Goal: Information Seeking & Learning: Learn about a topic

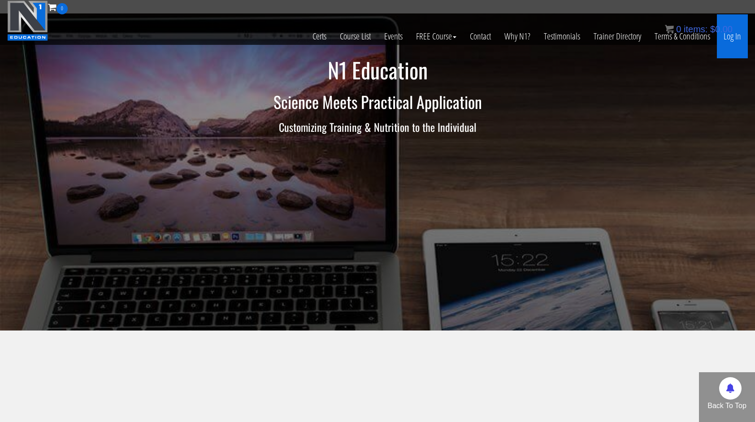
click at [734, 42] on link "Log In" at bounding box center [732, 36] width 31 height 44
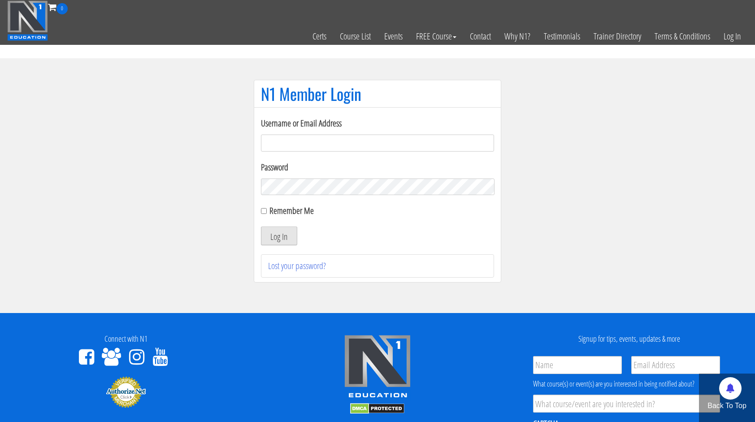
type input "miten.fitness@gmail.com"
click at [296, 234] on button "Log In" at bounding box center [279, 235] width 36 height 19
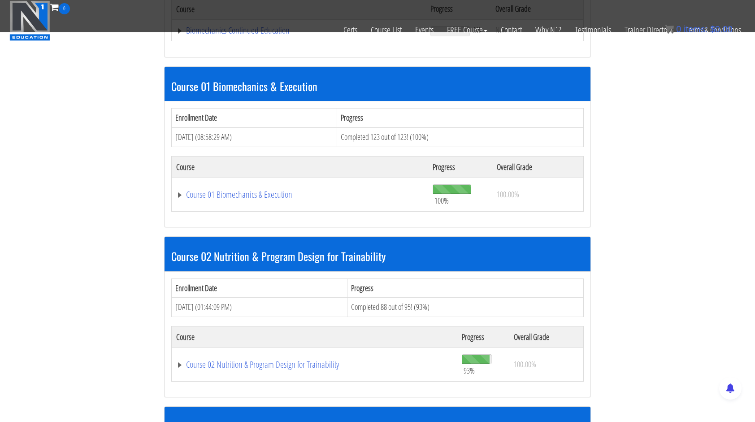
scroll to position [269, 0]
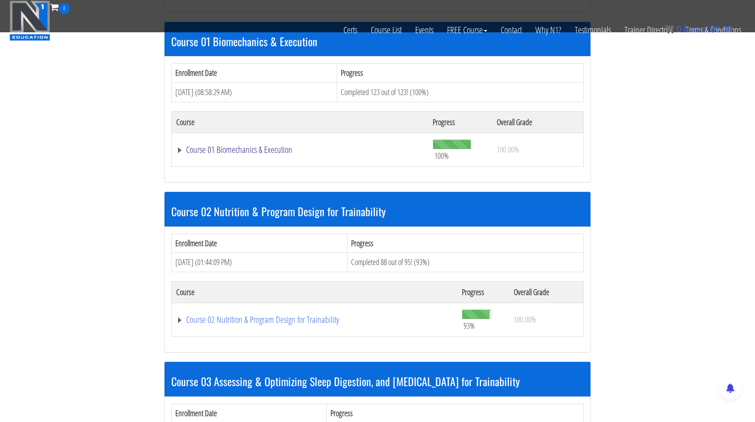
click at [254, 146] on link "Course 01 Biomechanics & Execution" at bounding box center [299, 149] width 247 height 9
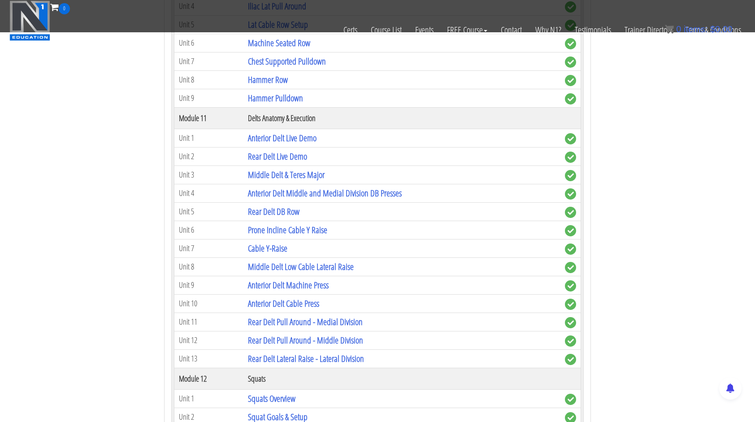
scroll to position [1838, 0]
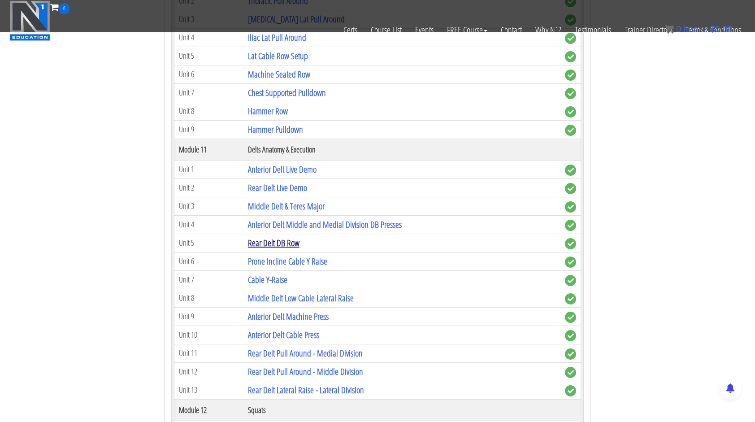
click at [289, 237] on link "Rear Delt DB Row" at bounding box center [274, 243] width 52 height 12
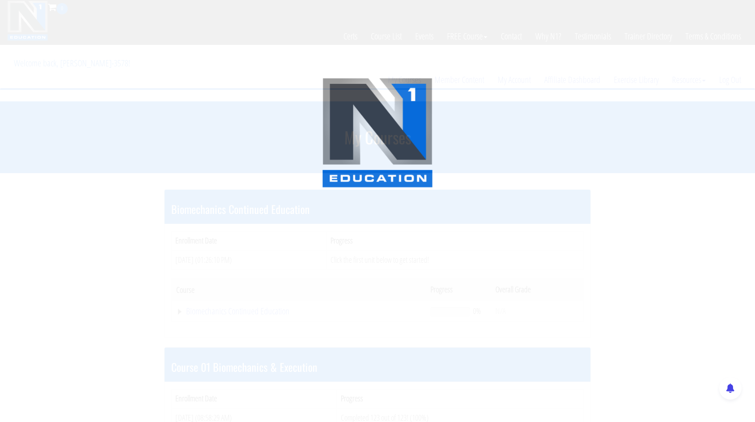
scroll to position [993, 0]
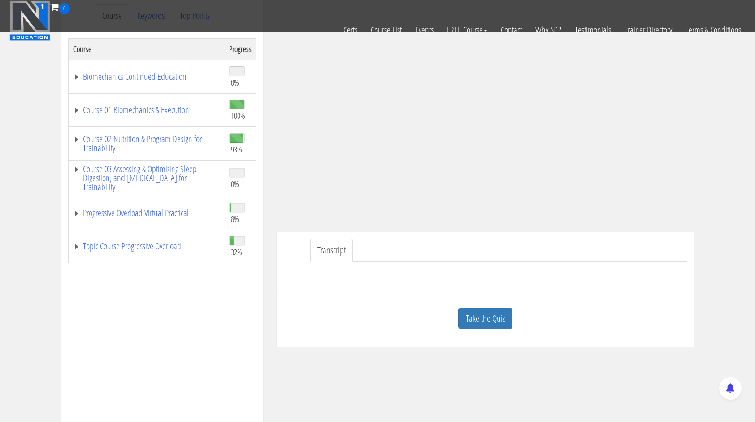
scroll to position [0, 0]
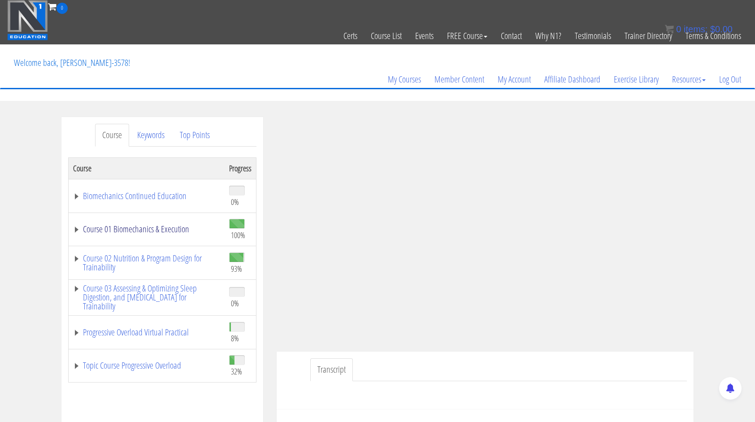
click at [171, 227] on link "Course 01 Biomechanics & Execution" at bounding box center [146, 229] width 147 height 9
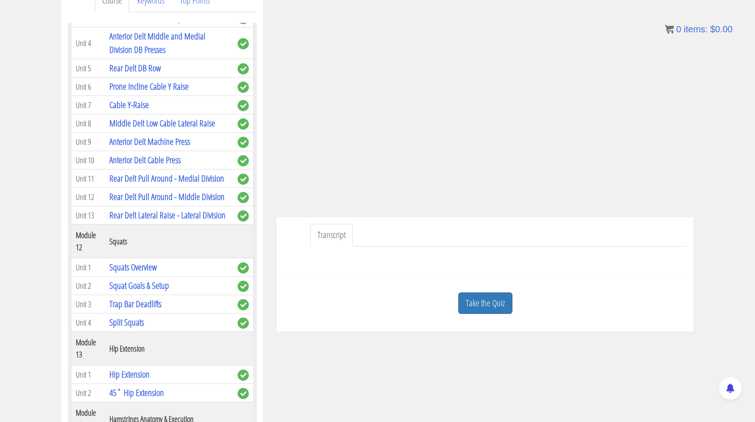
scroll to position [2017, 0]
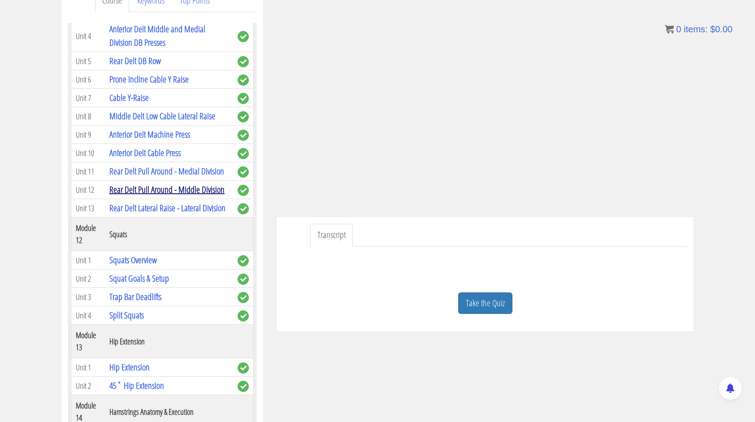
click at [174, 183] on link "Rear Delt Pull Around - Middle Division" at bounding box center [166, 189] width 115 height 12
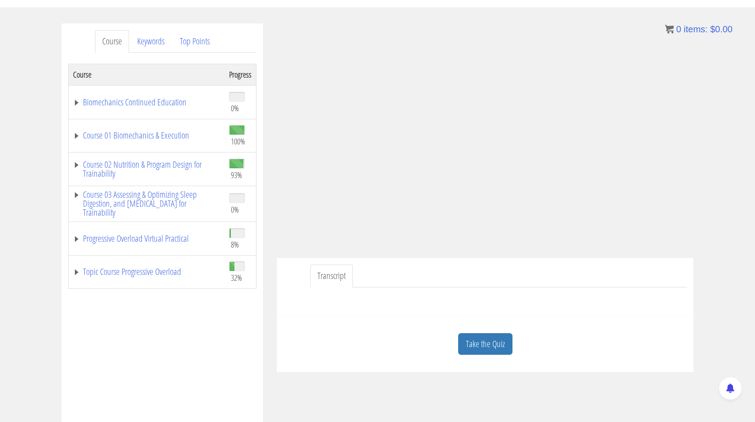
scroll to position [102, 0]
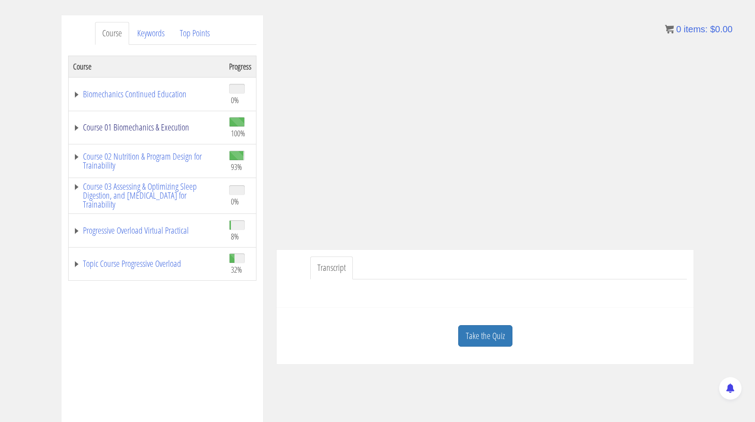
click at [134, 123] on link "Course 01 Biomechanics & Execution" at bounding box center [146, 127] width 147 height 9
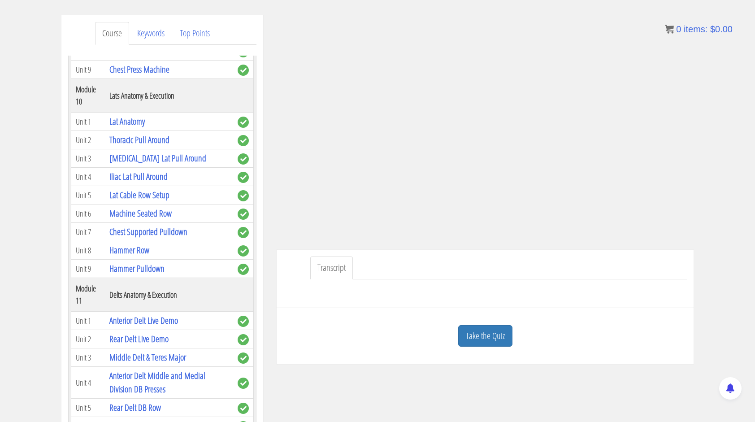
scroll to position [1479, 0]
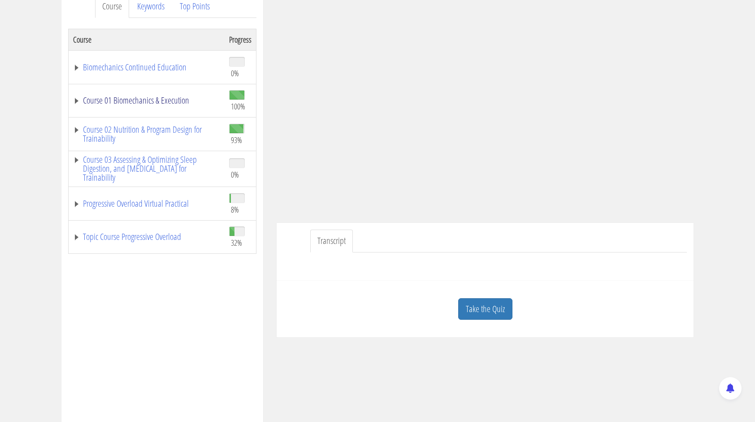
click at [118, 99] on link "Course 01 Biomechanics & Execution" at bounding box center [146, 100] width 147 height 9
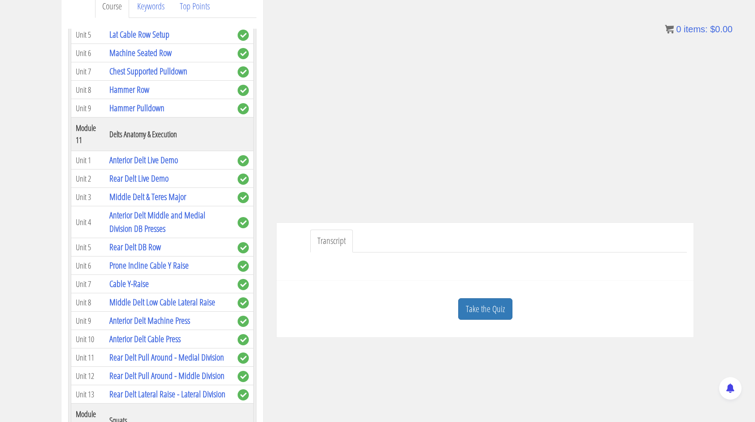
scroll to position [1838, 0]
click at [188, 387] on link "Rear Delt Lateral Raise - Lateral Division" at bounding box center [167, 393] width 116 height 12
